Goal: Information Seeking & Learning: Learn about a topic

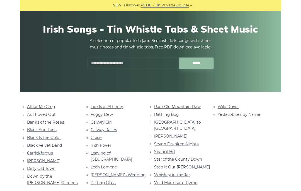
scroll to position [37, 0]
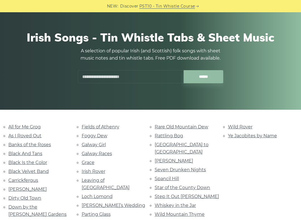
click at [174, 134] on link "Rattling Bog" at bounding box center [169, 135] width 28 height 5
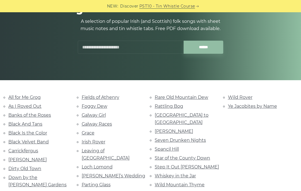
scroll to position [67, 0]
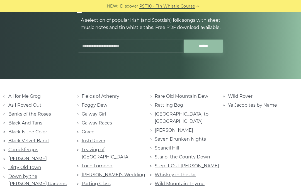
click at [118, 94] on link "Fields of Athenry" at bounding box center [101, 96] width 38 height 5
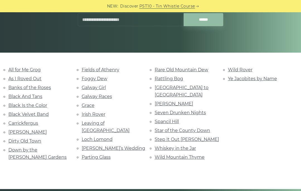
scroll to position [103, 0]
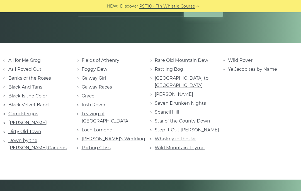
click at [179, 127] on link "Step It Out Mary" at bounding box center [187, 129] width 64 height 5
